Goal: Check status: Check status

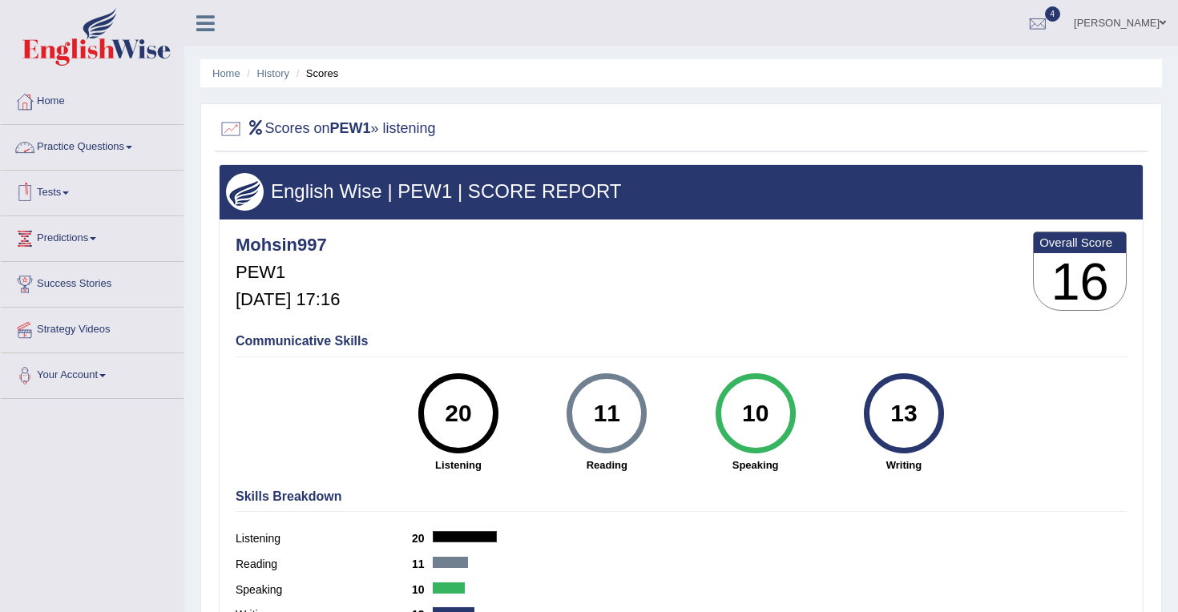
click at [135, 142] on link "Practice Questions" at bounding box center [92, 145] width 183 height 40
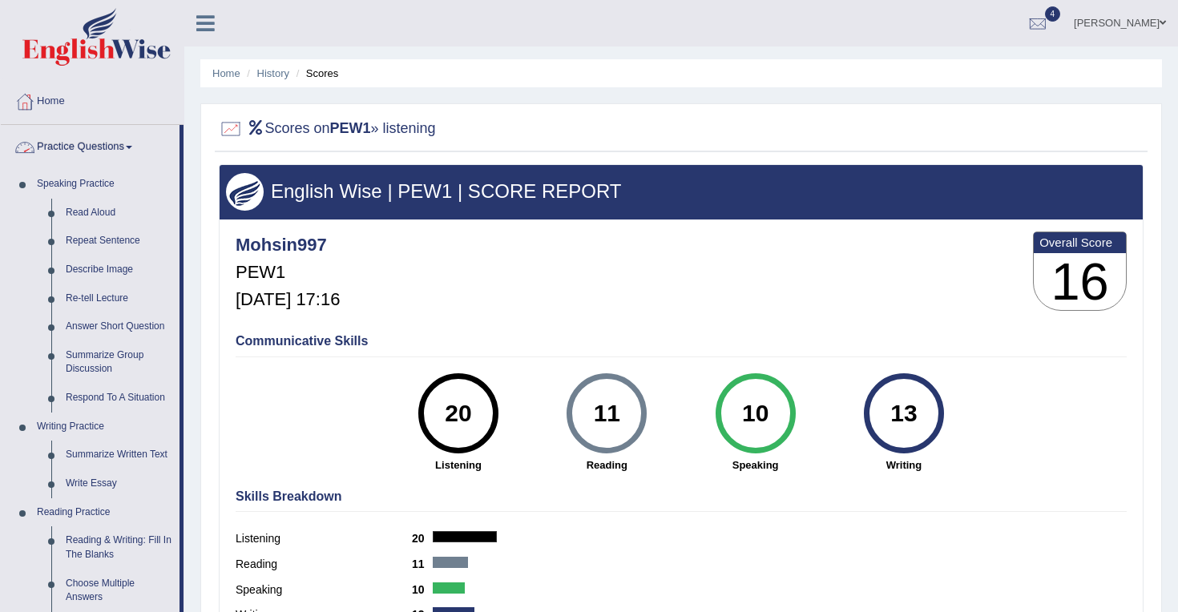
click at [132, 147] on link "Practice Questions" at bounding box center [90, 145] width 179 height 40
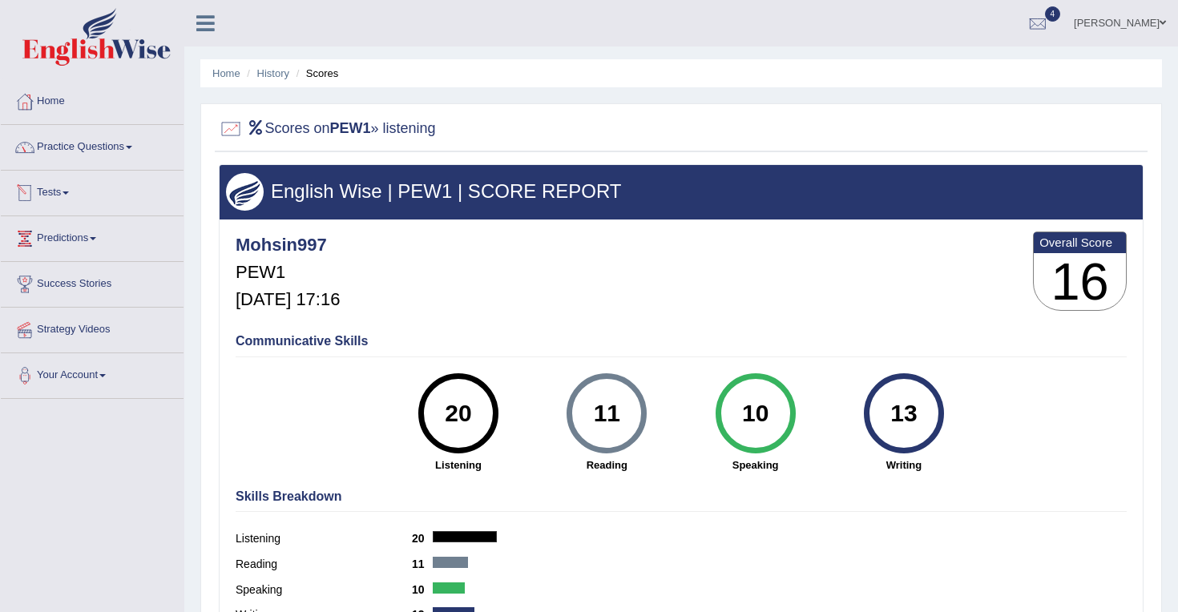
click at [64, 193] on link "Tests" at bounding box center [92, 191] width 183 height 40
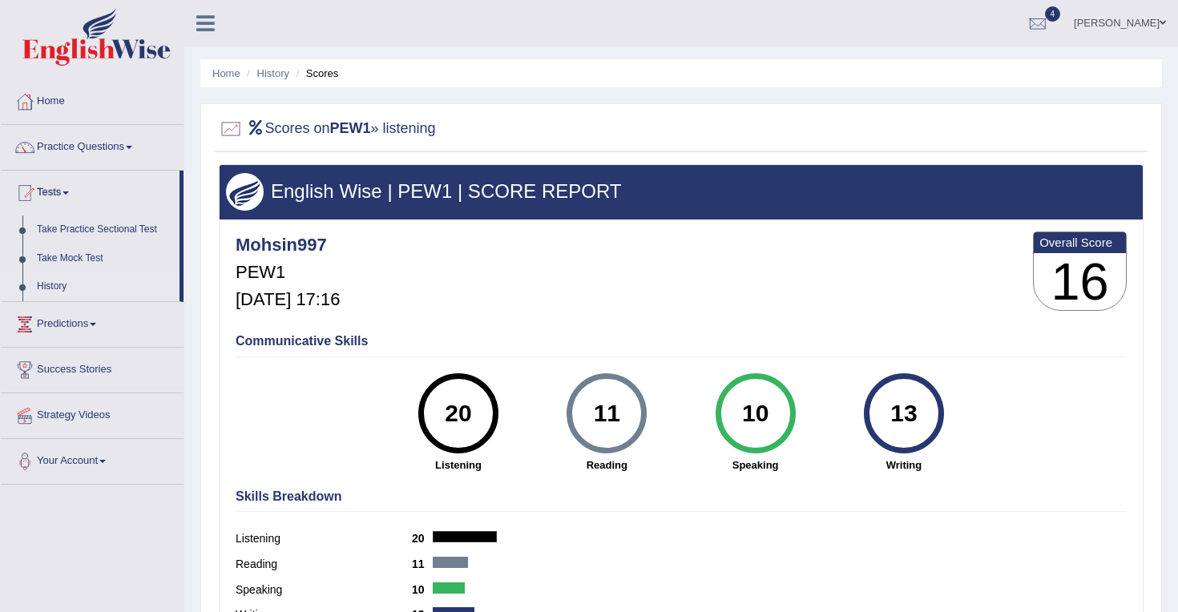
click at [51, 287] on link "History" at bounding box center [105, 287] width 150 height 29
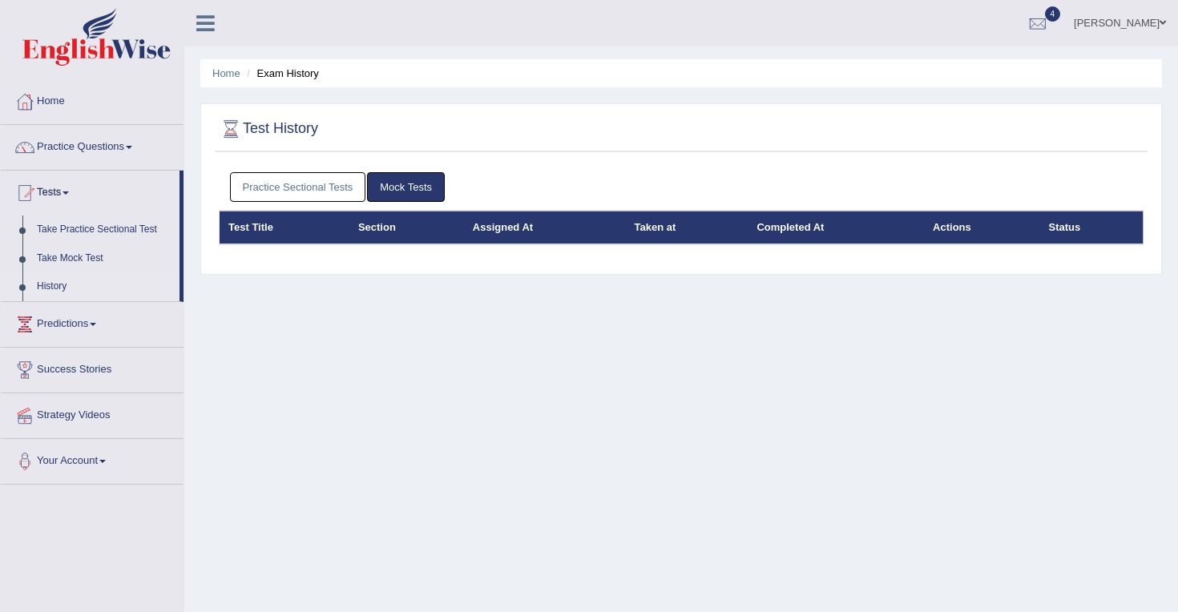
click at [293, 185] on link "Practice Sectional Tests" at bounding box center [298, 187] width 136 height 30
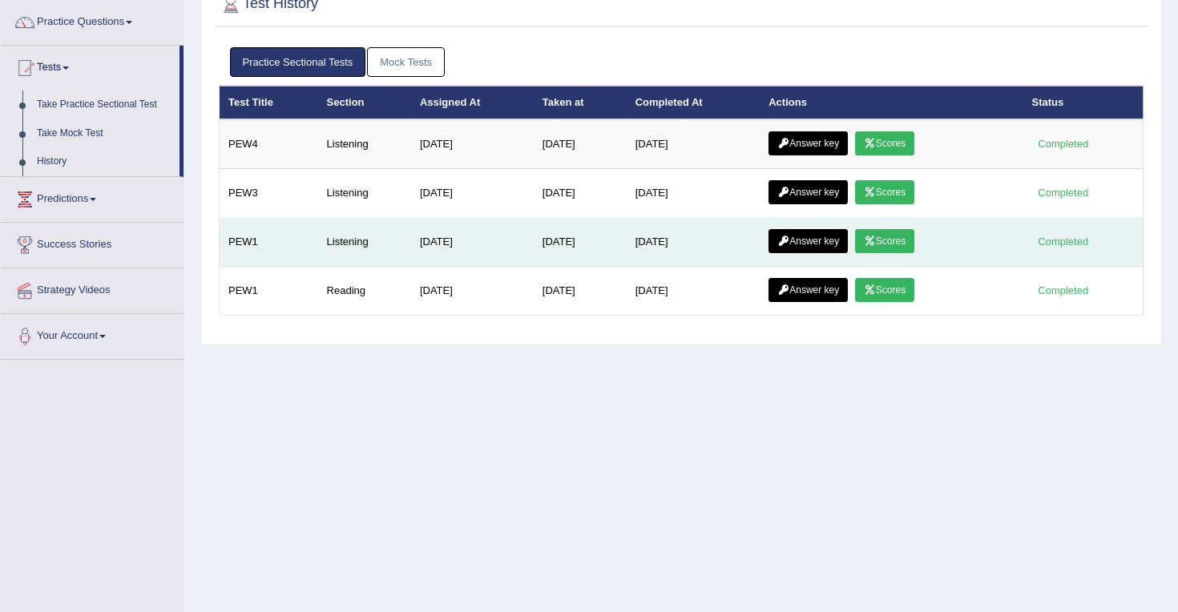
scroll to position [127, 0]
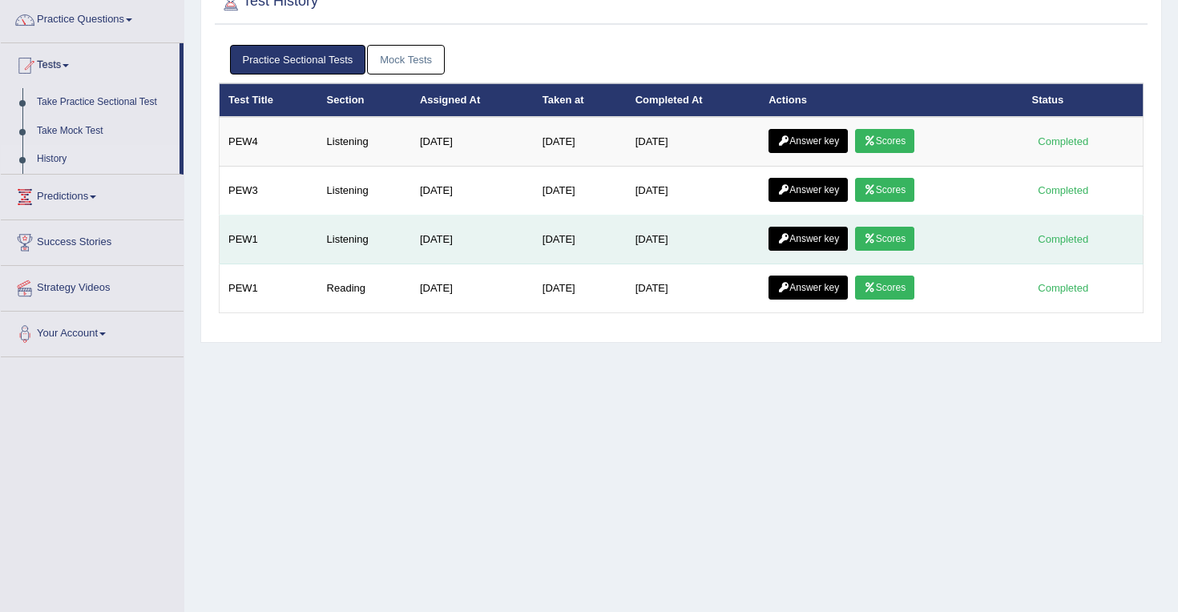
click at [814, 236] on link "Answer key" at bounding box center [808, 239] width 79 height 24
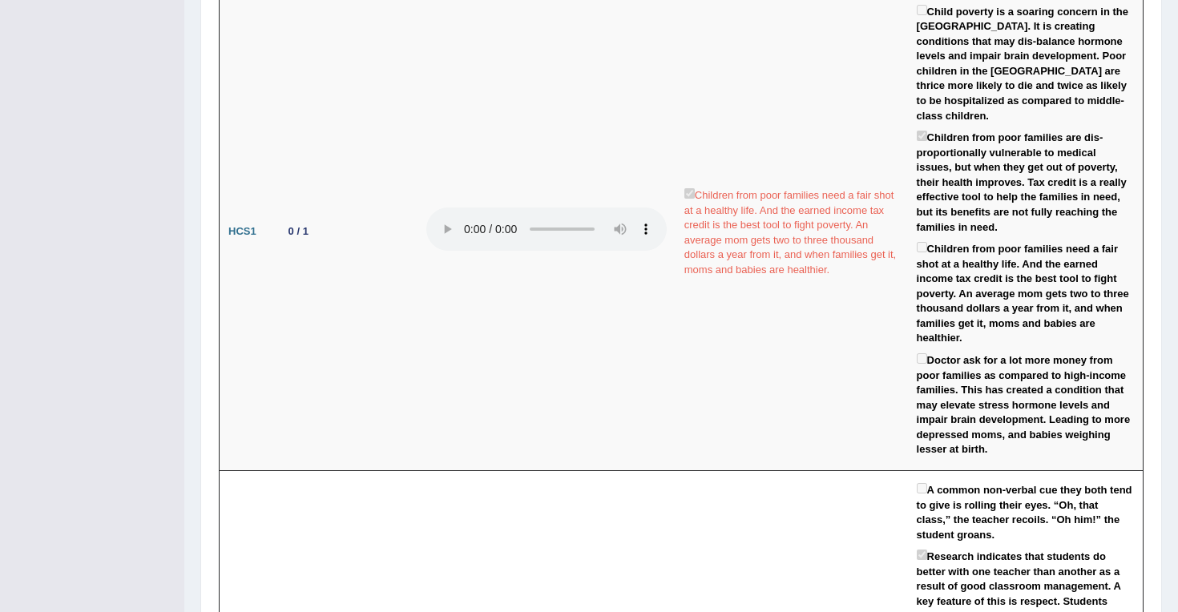
scroll to position [1666, 0]
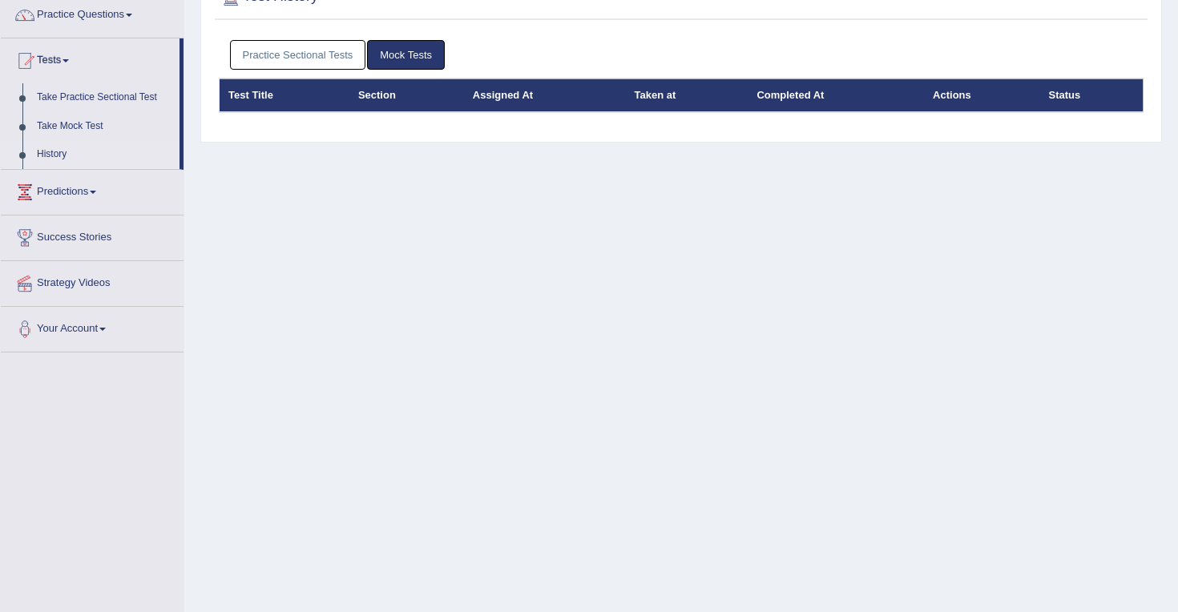
click at [317, 54] on link "Practice Sectional Tests" at bounding box center [298, 55] width 136 height 30
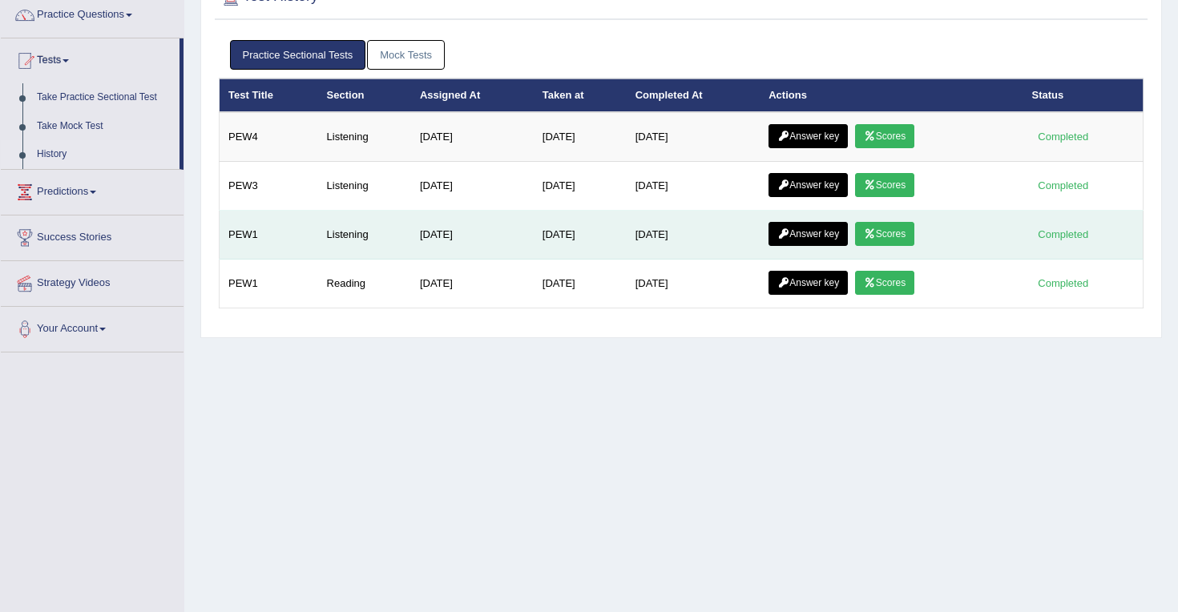
click at [906, 234] on link "Scores" at bounding box center [884, 234] width 59 height 24
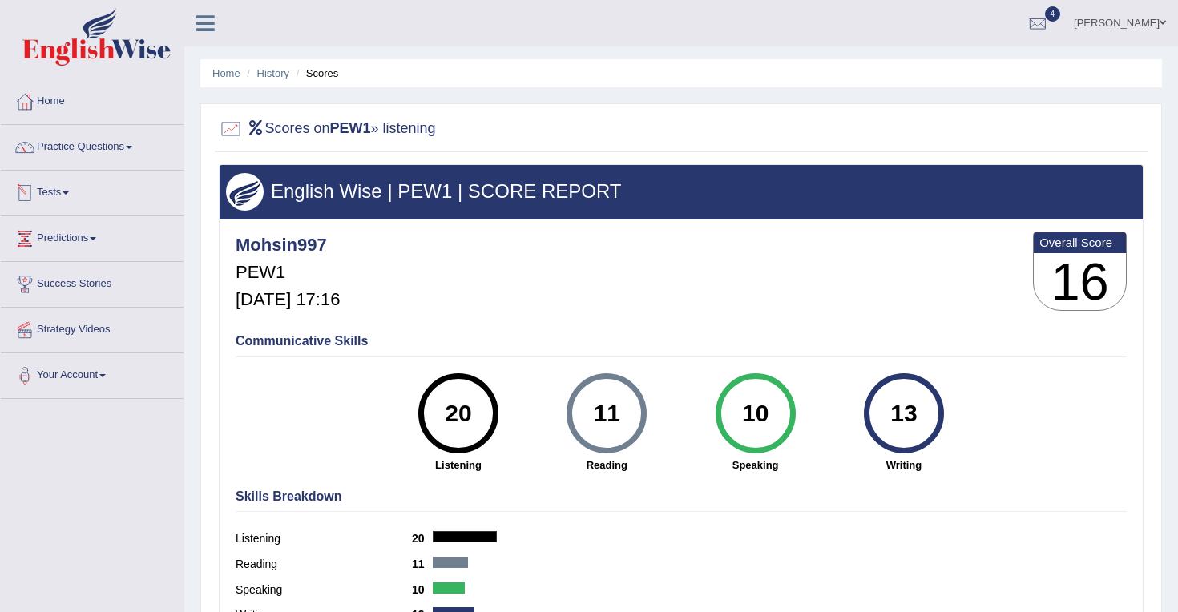
click at [68, 189] on link "Tests" at bounding box center [92, 191] width 183 height 40
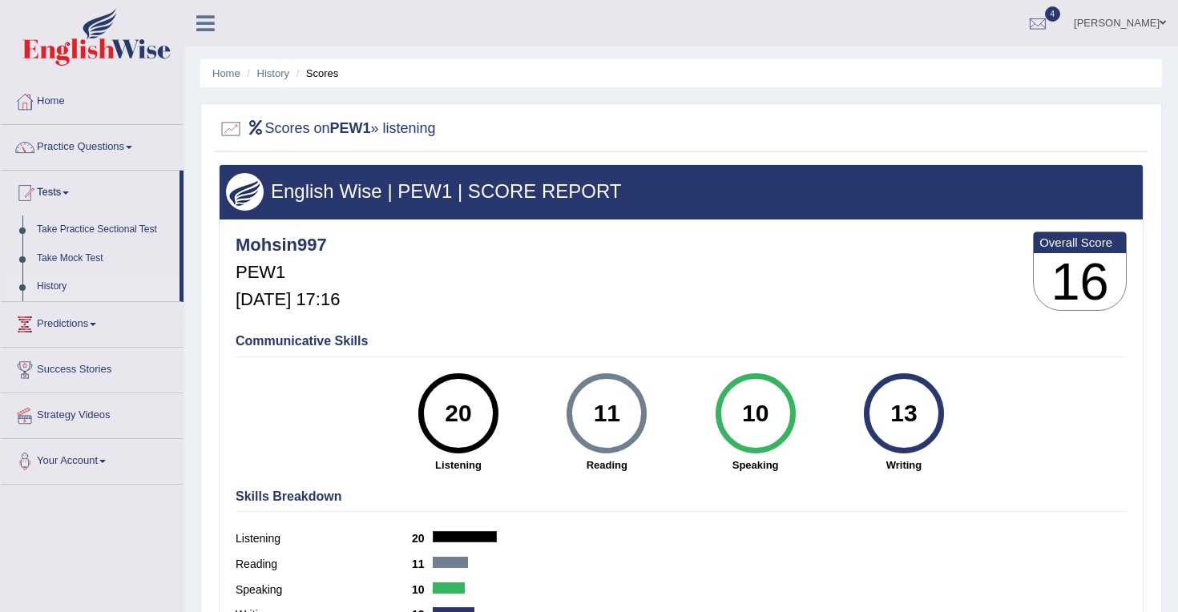
click at [59, 282] on link "History" at bounding box center [105, 287] width 150 height 29
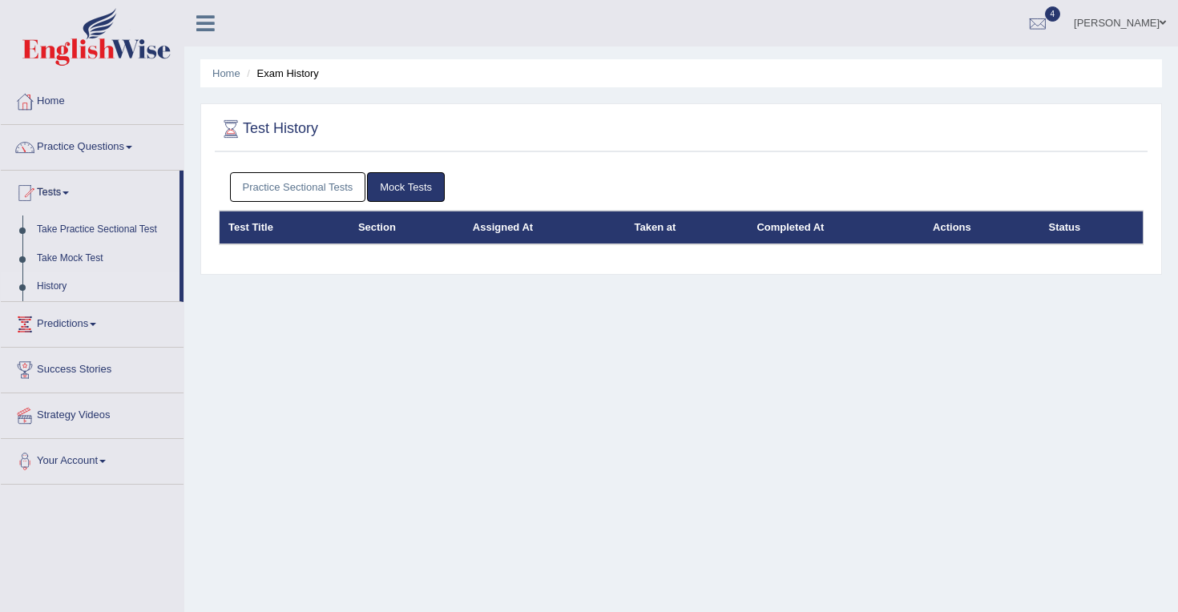
click at [297, 189] on link "Practice Sectional Tests" at bounding box center [298, 187] width 136 height 30
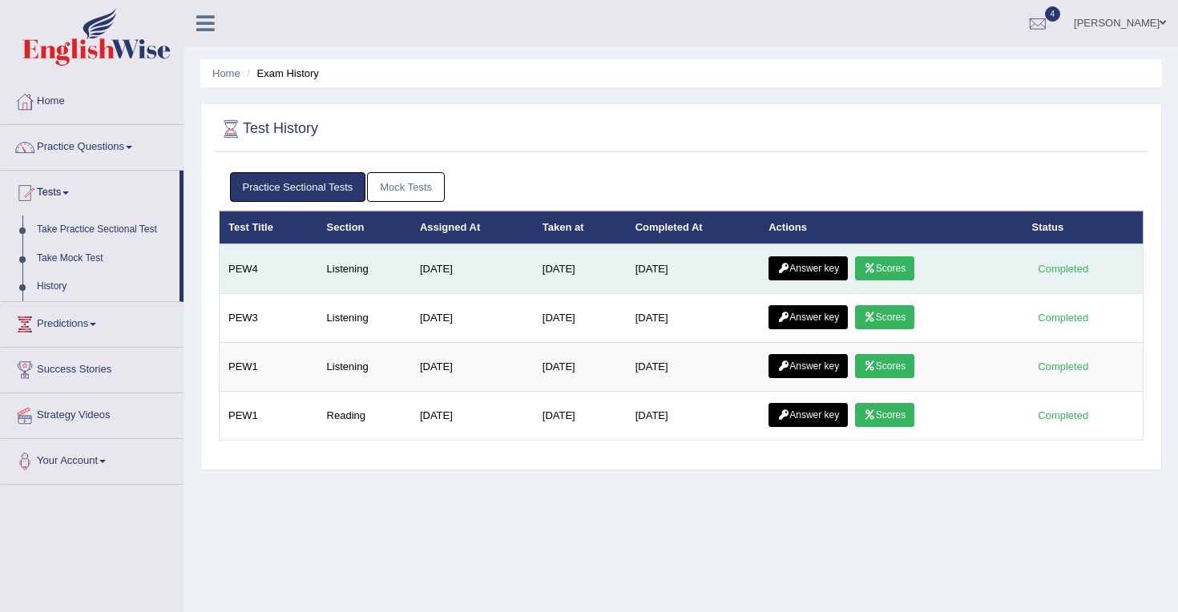
click at [803, 267] on link "Answer key" at bounding box center [808, 269] width 79 height 24
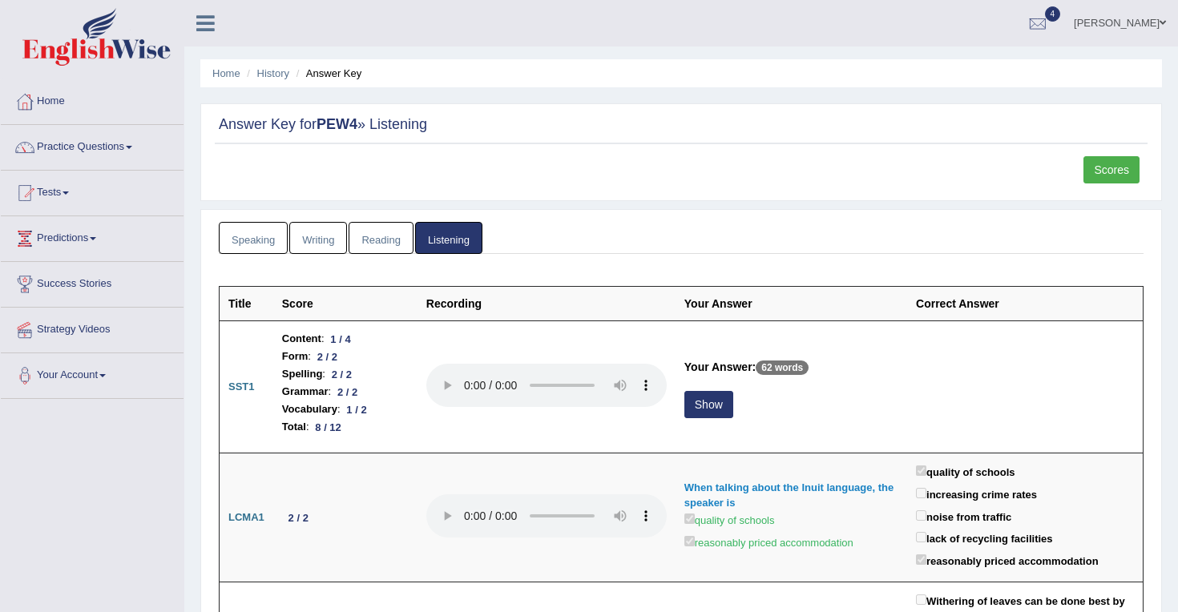
click at [1116, 172] on link "Scores" at bounding box center [1112, 169] width 56 height 27
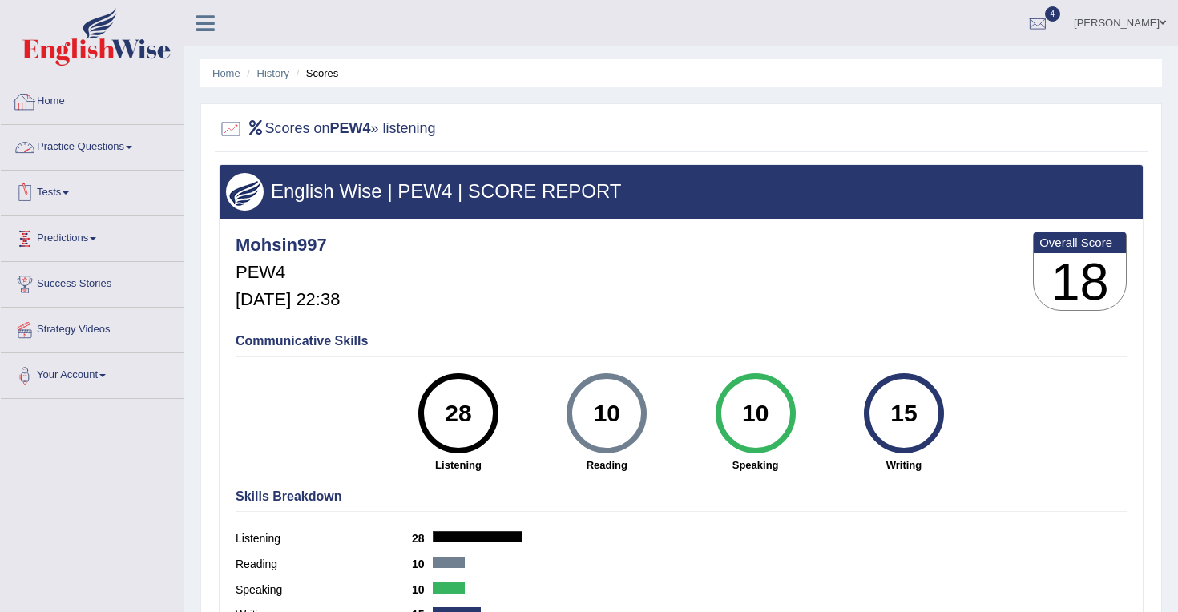
click at [131, 145] on link "Practice Questions" at bounding box center [92, 145] width 183 height 40
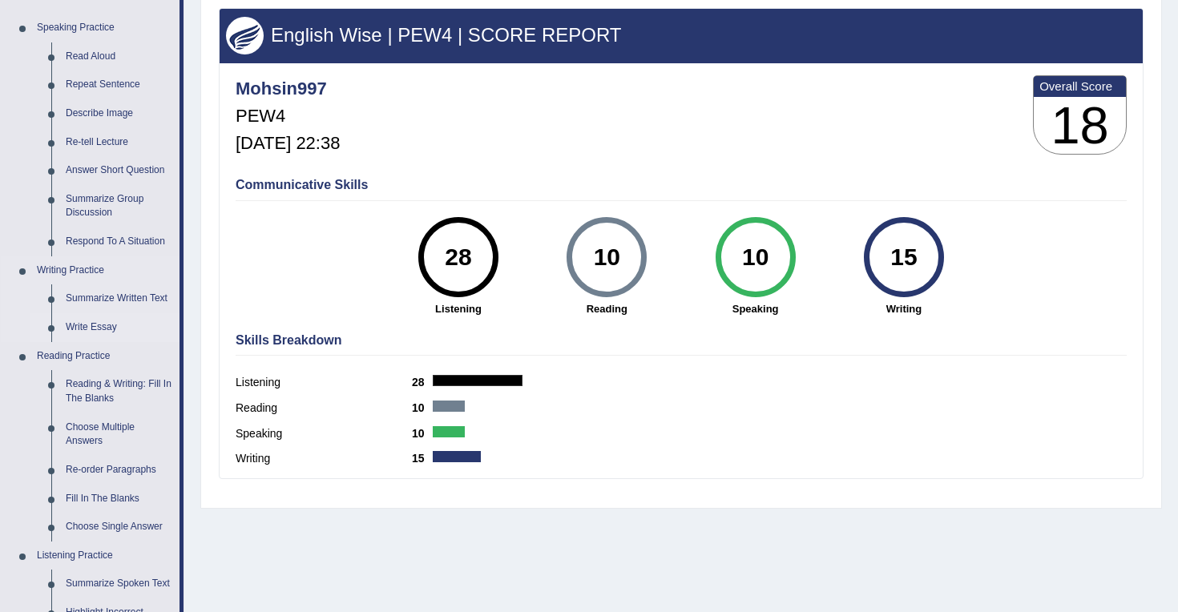
scroll to position [158, 0]
